Goal: Information Seeking & Learning: Learn about a topic

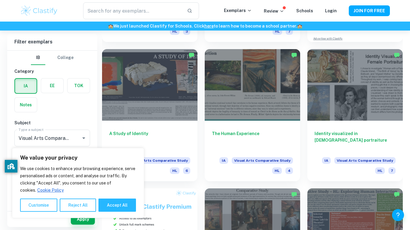
scroll to position [263, 0]
click at [126, 206] on button "Accept All" at bounding box center [117, 205] width 38 height 13
checkbox input "true"
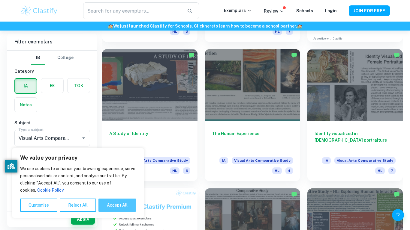
checkbox input "true"
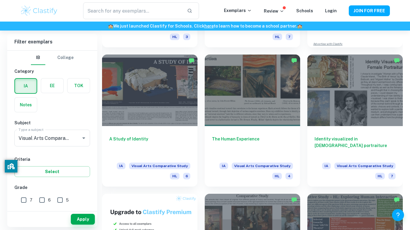
scroll to position [258, 0]
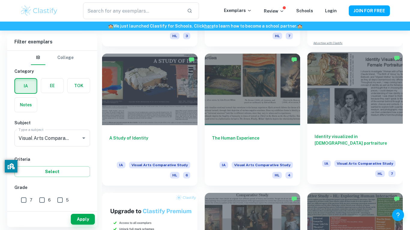
click at [326, 104] on div at bounding box center [354, 87] width 95 height 71
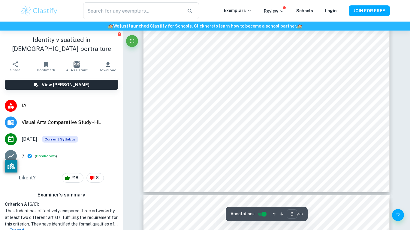
type input "8"
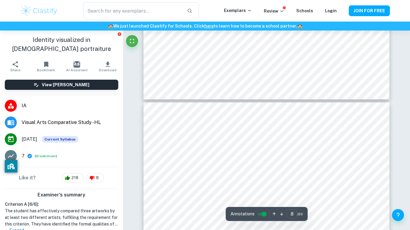
scroll to position [1237, 0]
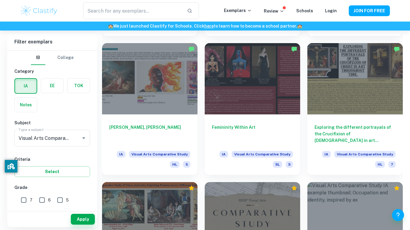
scroll to position [688, 0]
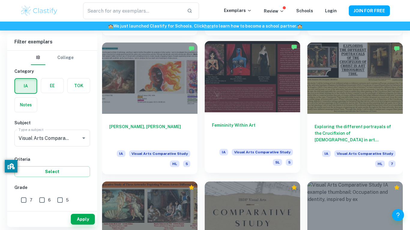
click at [236, 125] on h6 "Femininity Within Art" at bounding box center [252, 132] width 81 height 20
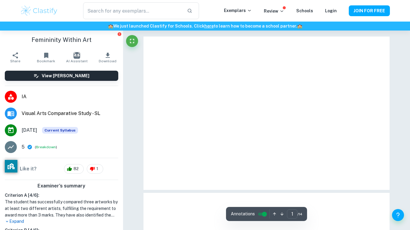
click at [22, 221] on p "Expand" at bounding box center [61, 222] width 113 height 6
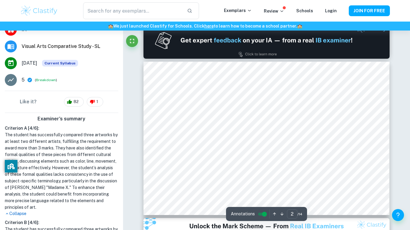
type input "1"
